Goal: Task Accomplishment & Management: Use online tool/utility

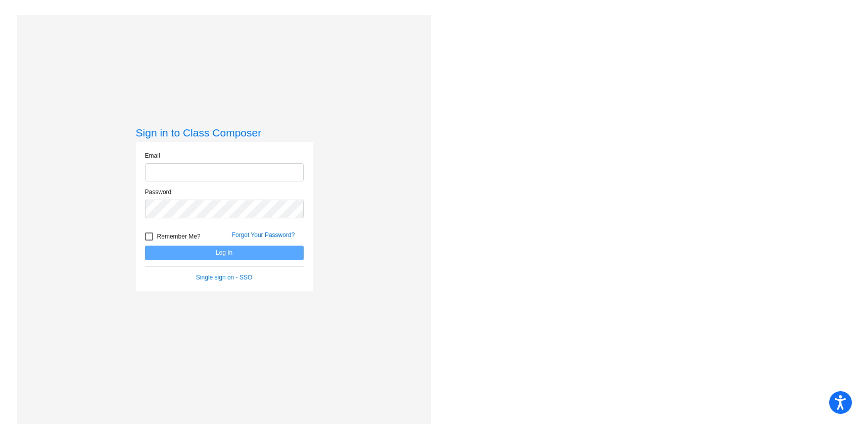
type input "[PERSON_NAME][EMAIL_ADDRESS][PERSON_NAME][DOMAIN_NAME]"
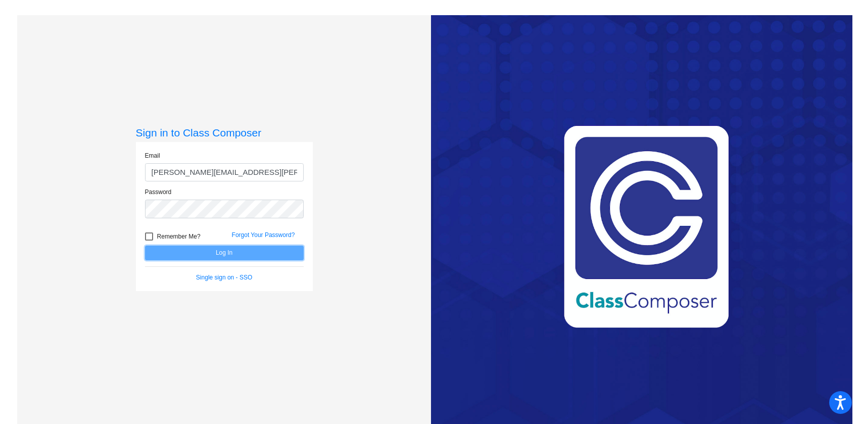
click at [296, 255] on button "Log In" at bounding box center [224, 253] width 159 height 15
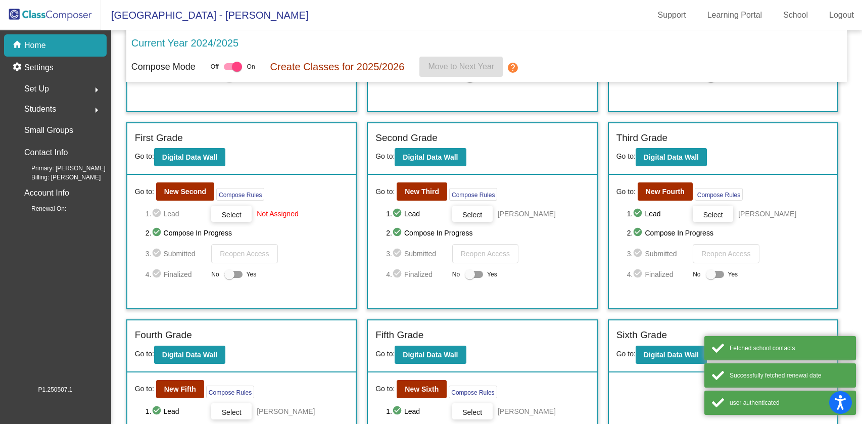
scroll to position [244, 0]
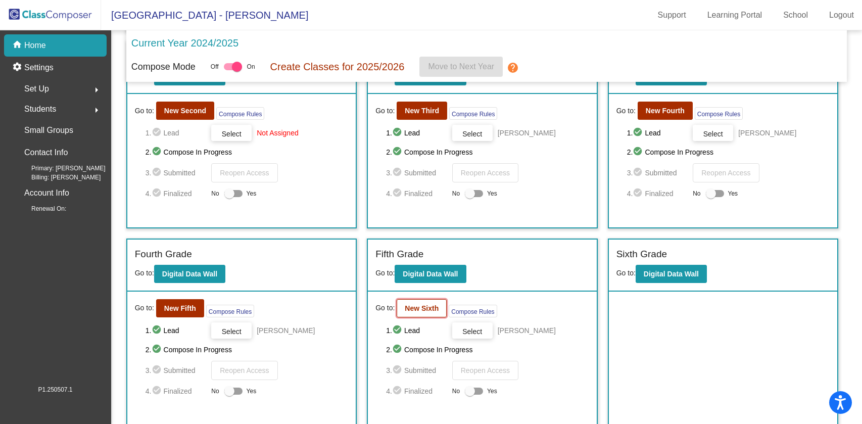
click at [415, 307] on b "New Sixth" at bounding box center [422, 308] width 34 height 8
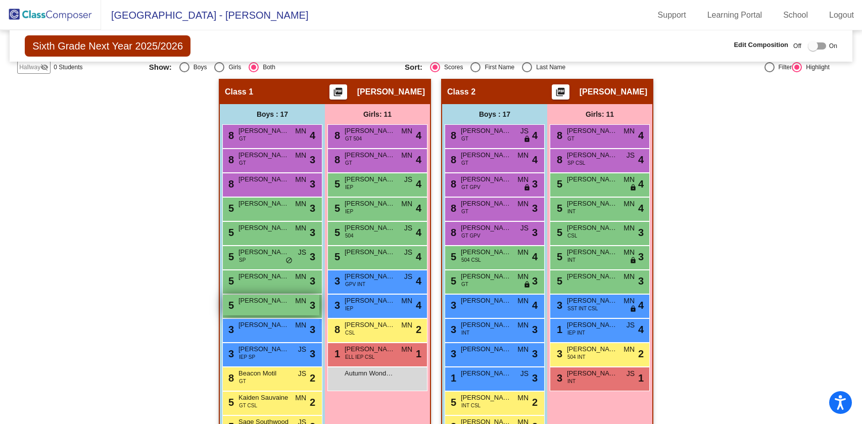
scroll to position [158, 0]
